Goal: Information Seeking & Learning: Learn about a topic

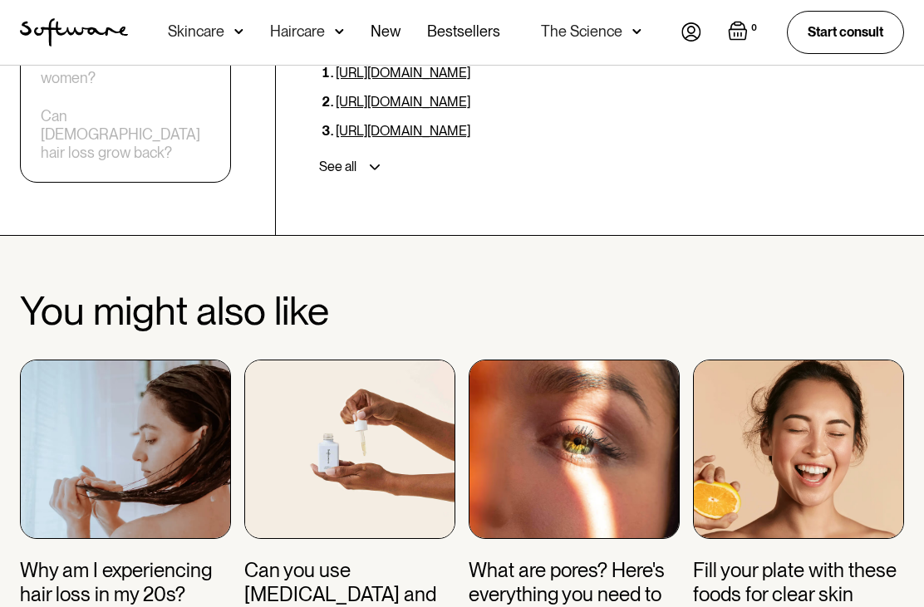
scroll to position [5471, 0]
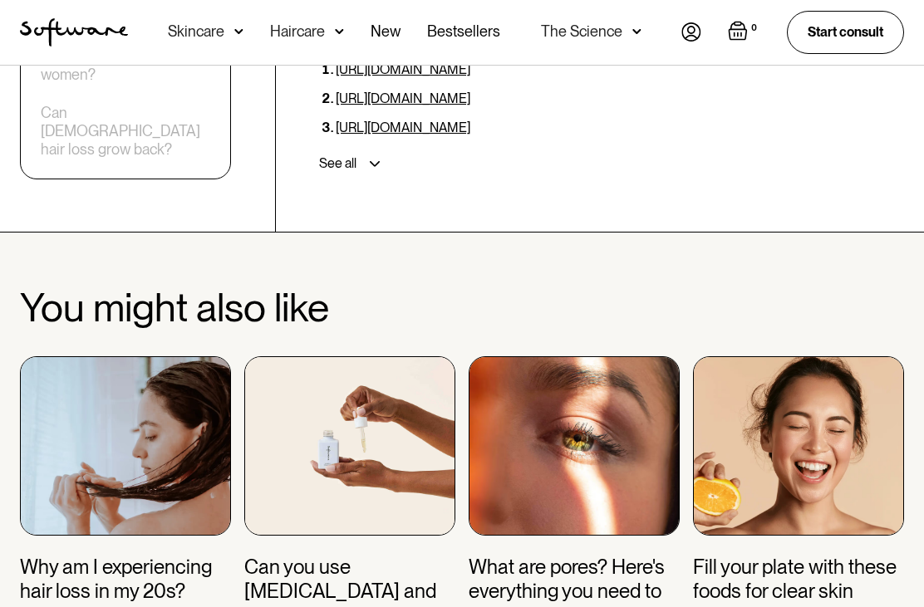
click at [68, 557] on h3 "Why am I experiencing hair loss in my 20s?" at bounding box center [125, 581] width 211 height 48
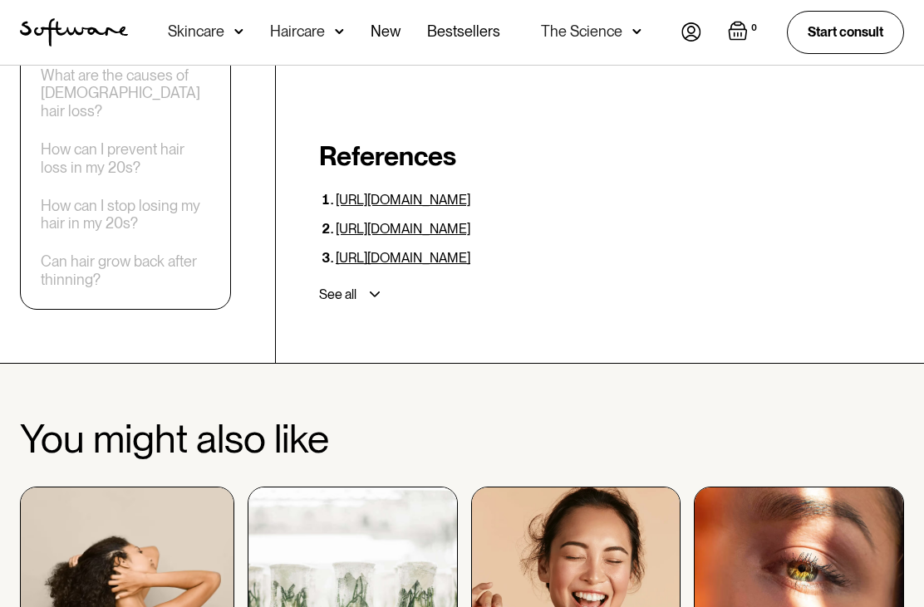
scroll to position [6173, 0]
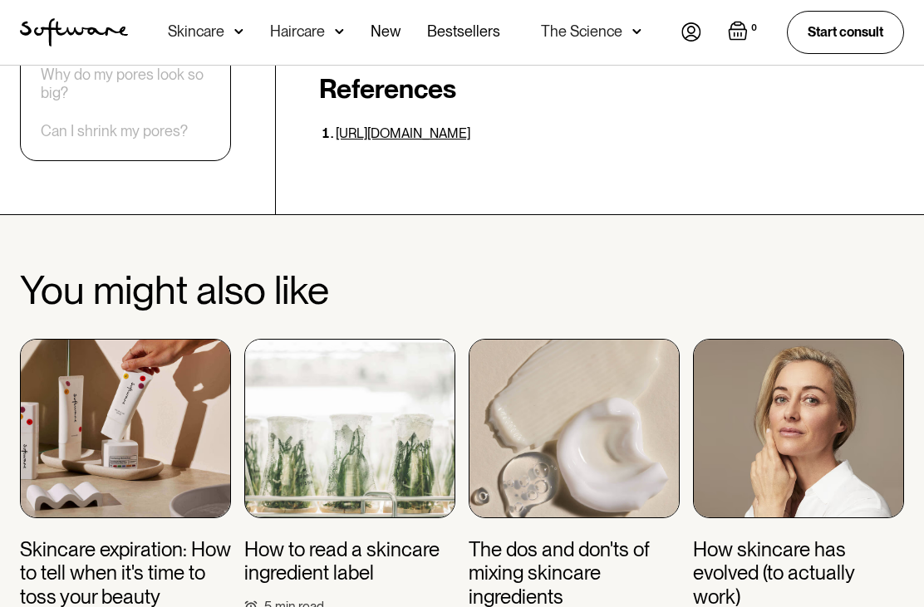
scroll to position [3942, 0]
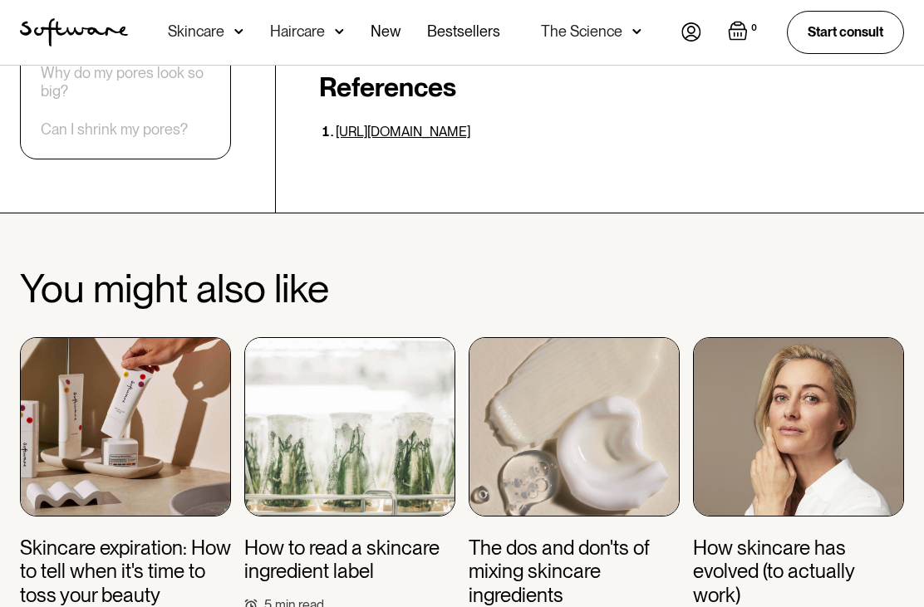
click at [580, 538] on h3 "The dos and don'ts of mixing skincare ingredients" at bounding box center [574, 573] width 211 height 71
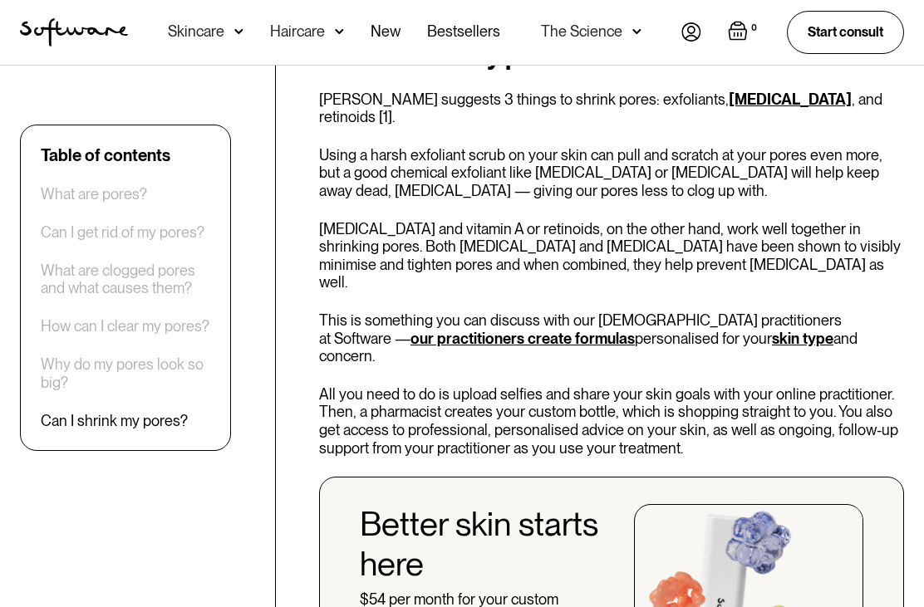
scroll to position [2810, 0]
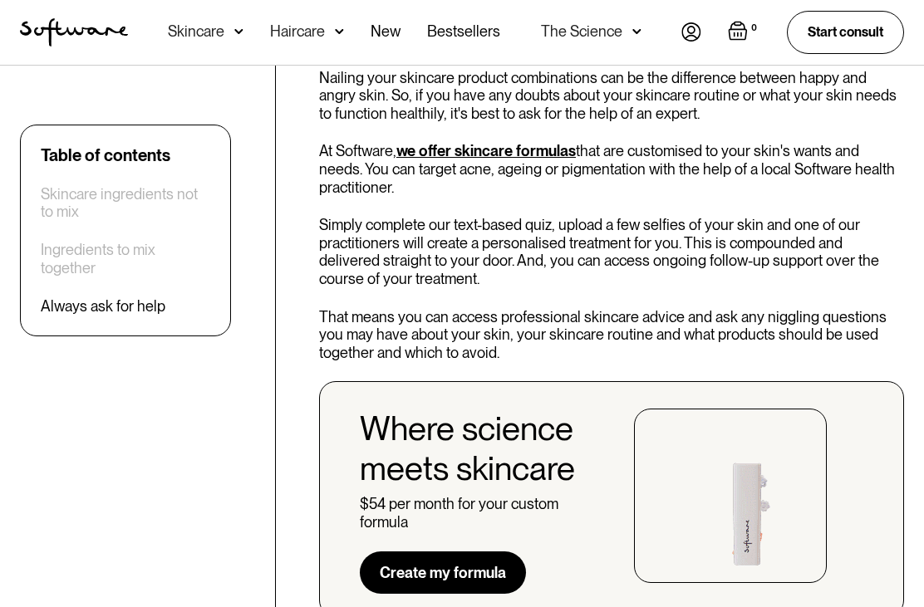
scroll to position [5048, 0]
